Goal: Task Accomplishment & Management: Use online tool/utility

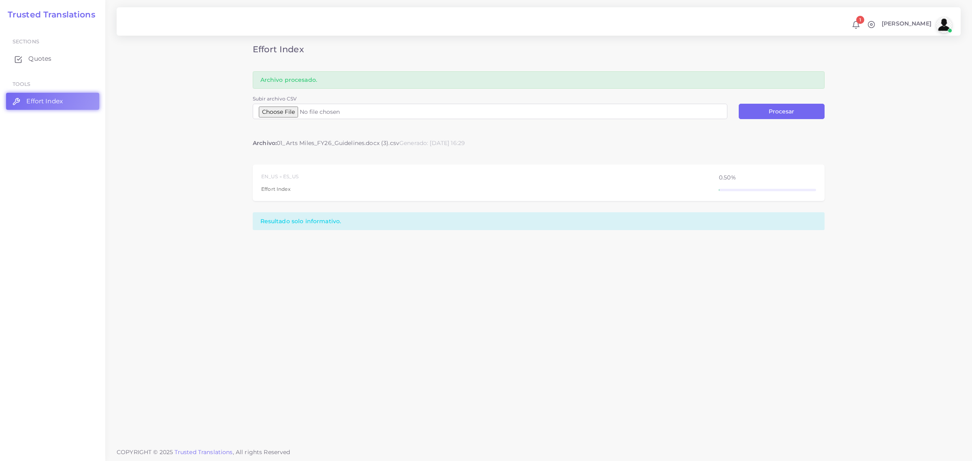
click at [35, 58] on span "Quotes" at bounding box center [39, 58] width 23 height 9
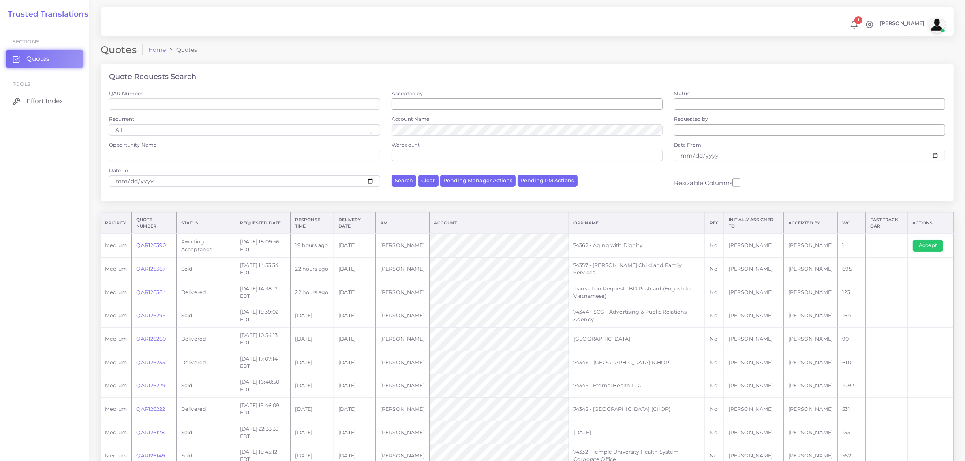
click at [156, 244] on link "QAR126390" at bounding box center [151, 245] width 30 height 6
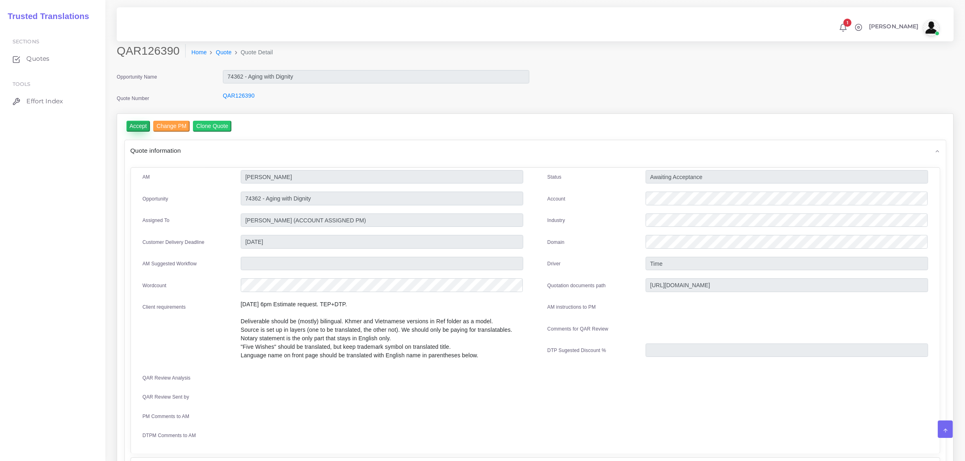
click at [138, 128] on input "Accept" at bounding box center [138, 126] width 24 height 11
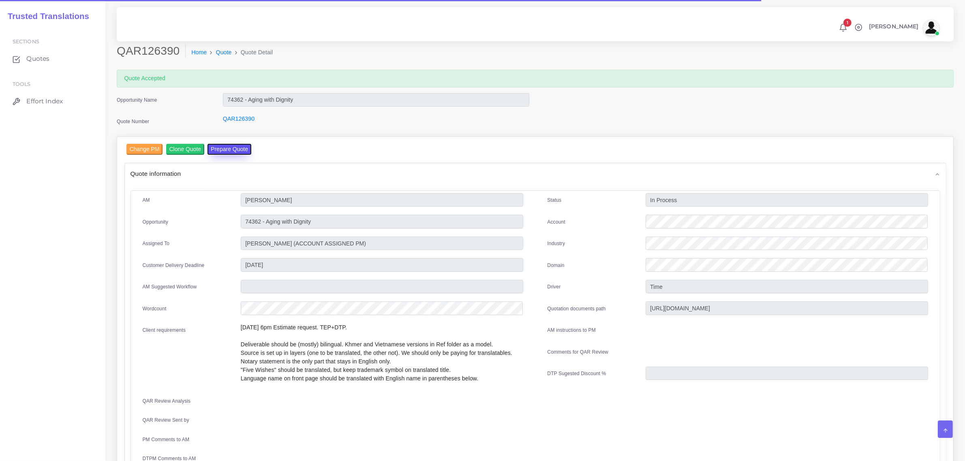
click at [224, 147] on button "Prepare Quote" at bounding box center [229, 149] width 44 height 11
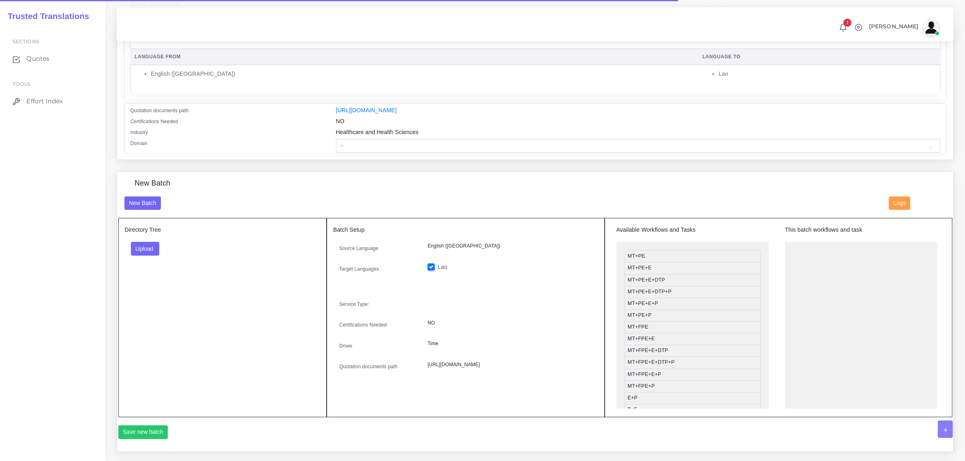
scroll to position [152, 0]
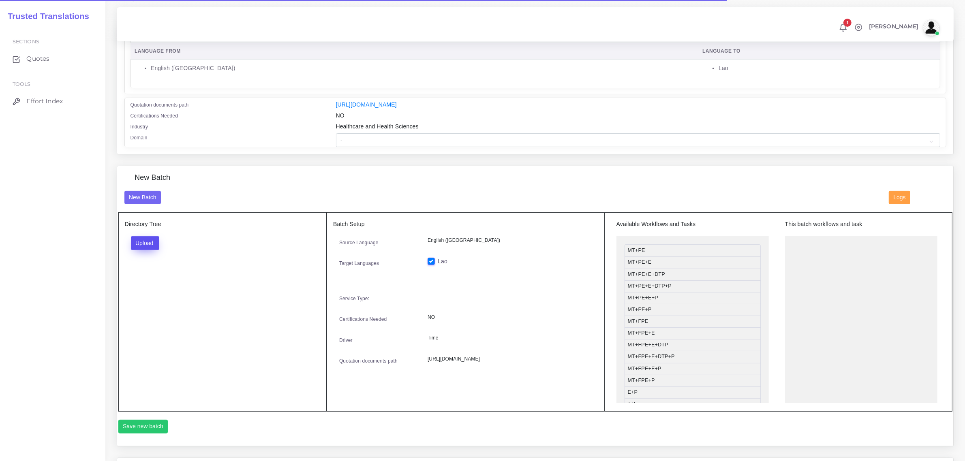
click at [147, 241] on button "Upload" at bounding box center [145, 243] width 29 height 14
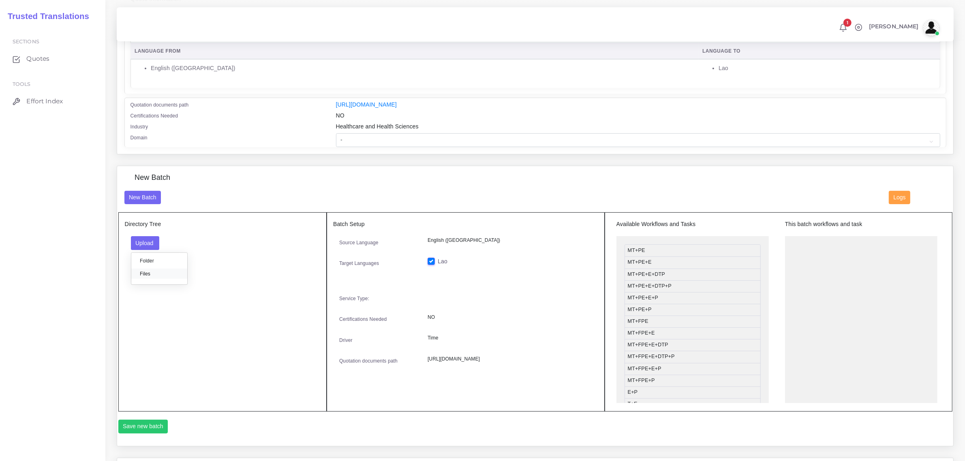
click at [147, 274] on label "Files" at bounding box center [159, 274] width 56 height 10
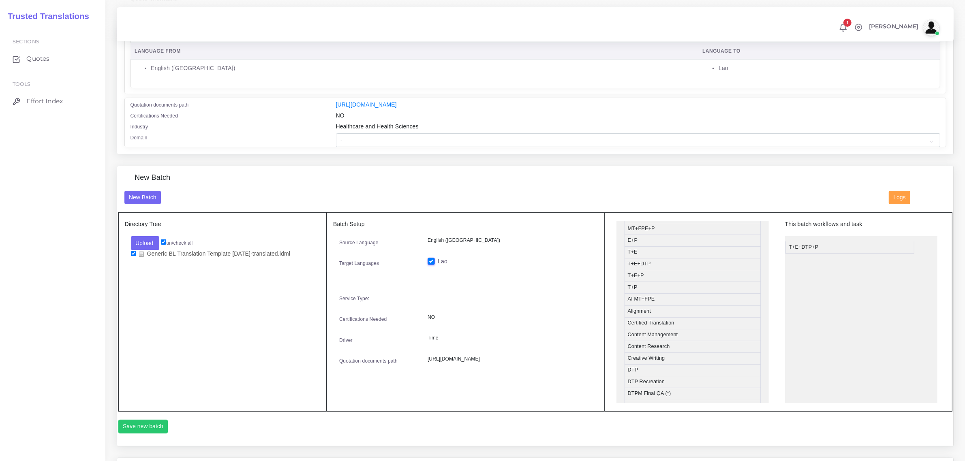
drag, startPoint x: 697, startPoint y: 273, endPoint x: 859, endPoint y: 243, distance: 164.9
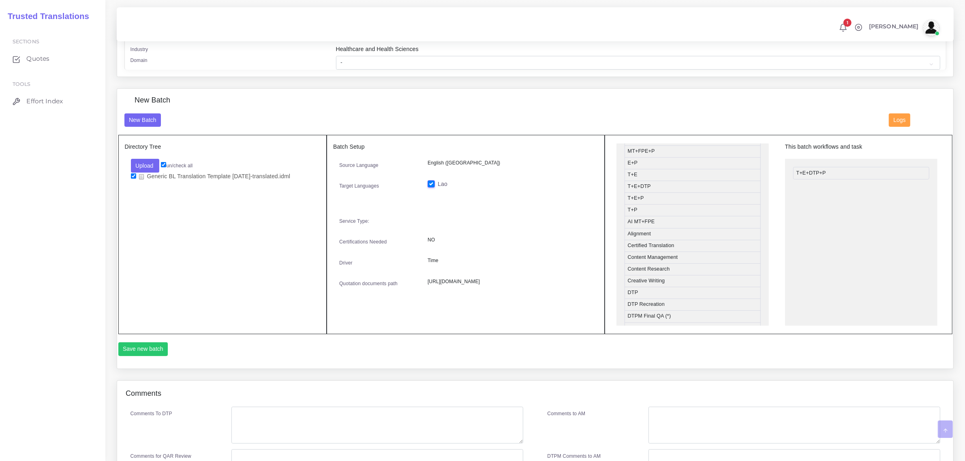
scroll to position [253, 0]
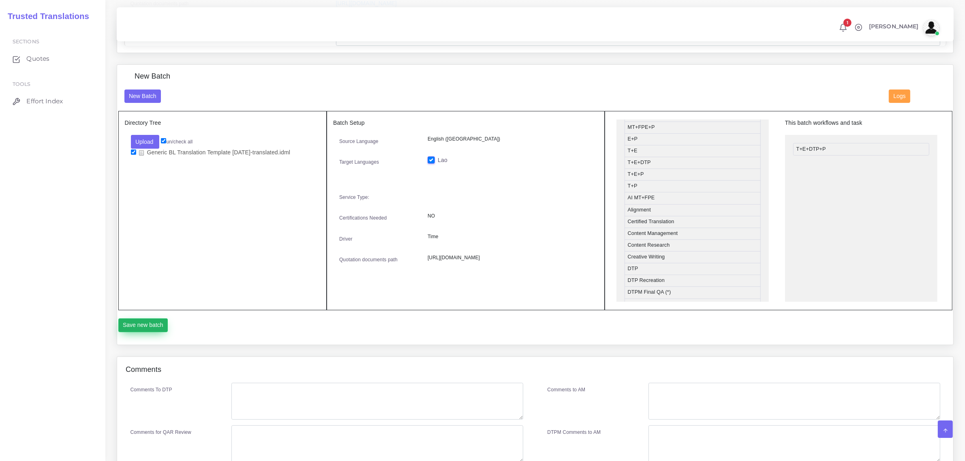
click at [142, 325] on button "Save new batch" at bounding box center [143, 325] width 50 height 14
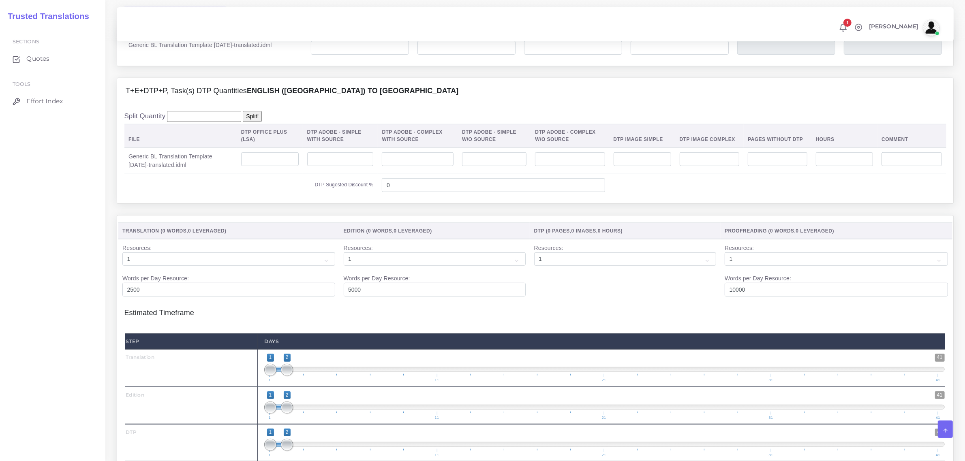
scroll to position [658, 0]
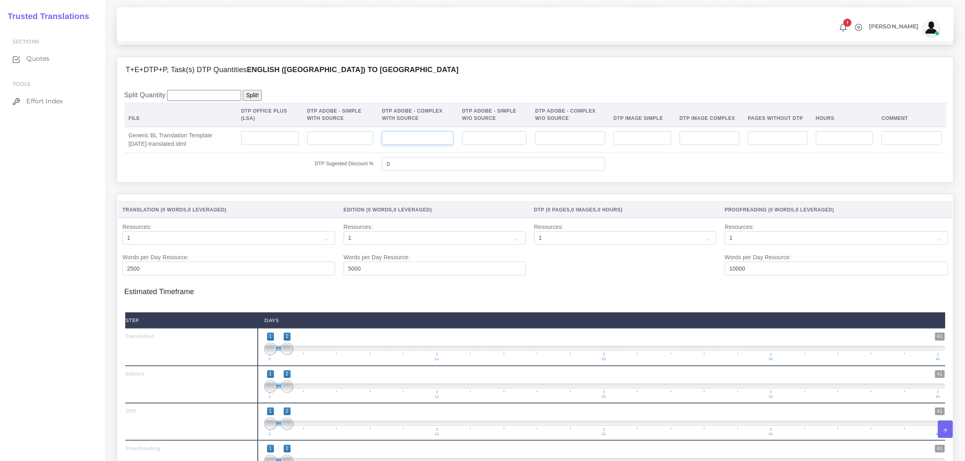
click at [404, 145] on input "number" at bounding box center [418, 138] width 72 height 14
type input "19"
click at [831, 145] on input "number" at bounding box center [844, 138] width 57 height 14
type input "0.5"
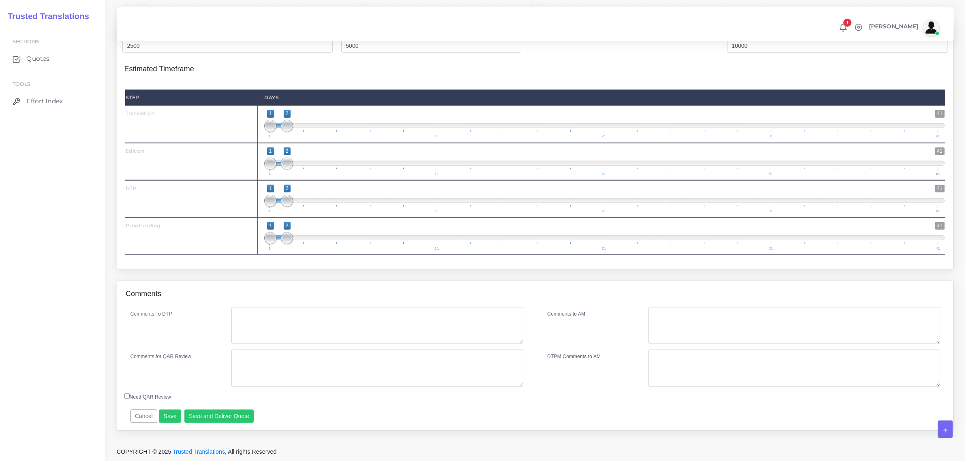
scroll to position [899, 0]
click at [248, 320] on textarea "Comments To DTP" at bounding box center [376, 325] width 291 height 37
click at [262, 327] on textarea "Comments To DTP" at bounding box center [376, 325] width 291 height 37
paste textarea "Notary statement is the only part that stays in English only. "Five Wishes" sho…"
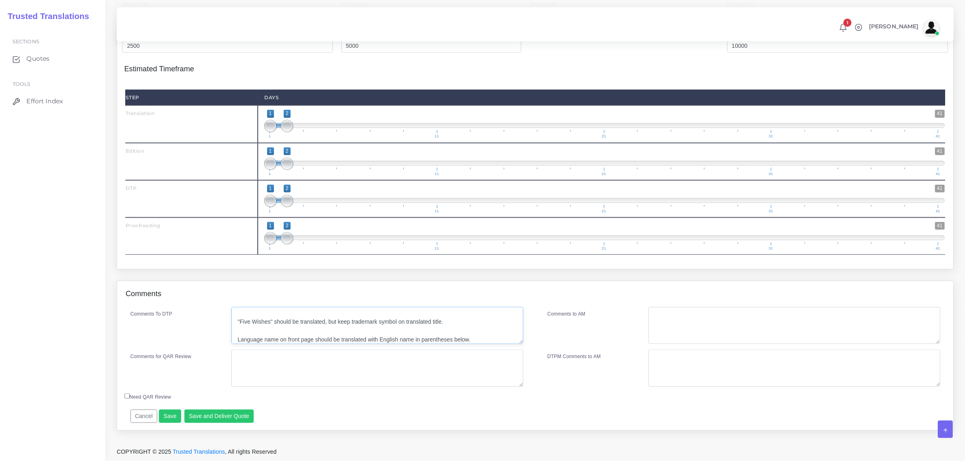
click at [252, 332] on textarea "Notary statement is the only part that stays in English only. "Five Wishes" sho…" at bounding box center [376, 325] width 291 height 37
click at [248, 317] on textarea "Notary statement is the only part that stays in English only. "Five Wishes" sho…" at bounding box center [376, 325] width 291 height 37
type textarea "Notary statement is the only part that stays in English only. "Five Wishes" sho…"
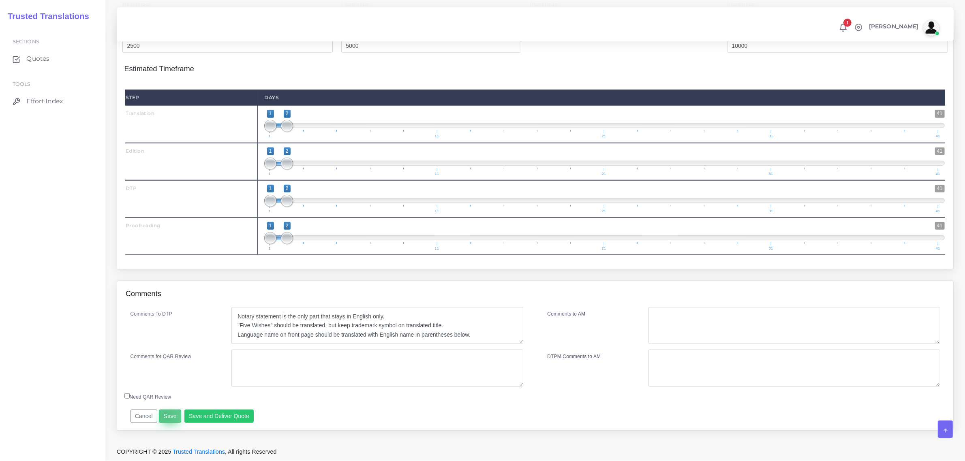
click at [164, 416] on button "Save" at bounding box center [170, 417] width 22 height 14
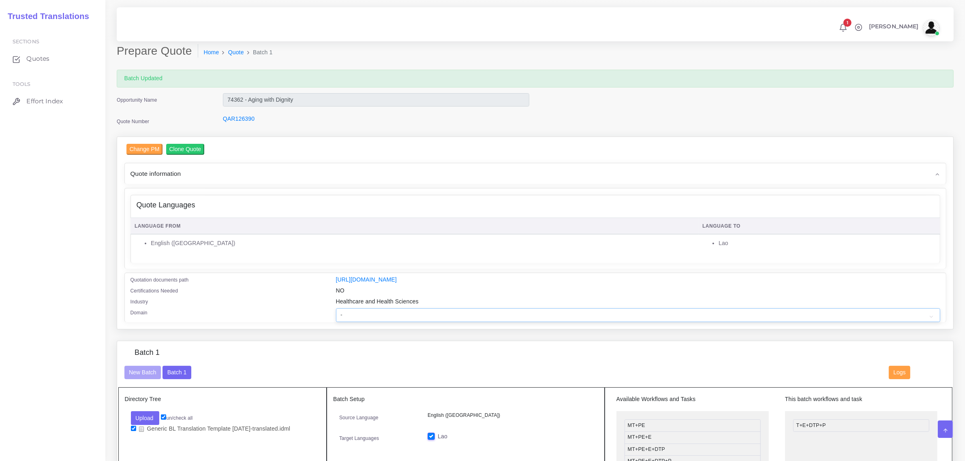
click at [354, 317] on select "- Advertising and Media Agriculture, Forestry and Fishing Architecture, Buildin…" at bounding box center [638, 315] width 604 height 14
select select "Healthcare and Health Sciences"
click at [336, 308] on select "- Advertising and Media Agriculture, Forestry and Fishing Architecture, Buildin…" at bounding box center [638, 315] width 604 height 14
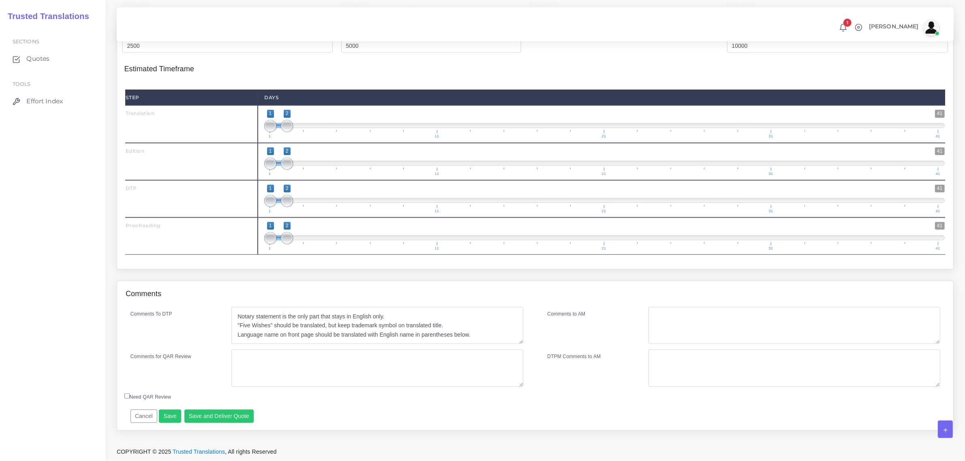
scroll to position [922, 0]
click at [163, 417] on button "Save" at bounding box center [170, 417] width 22 height 14
